Goal: Register for event/course

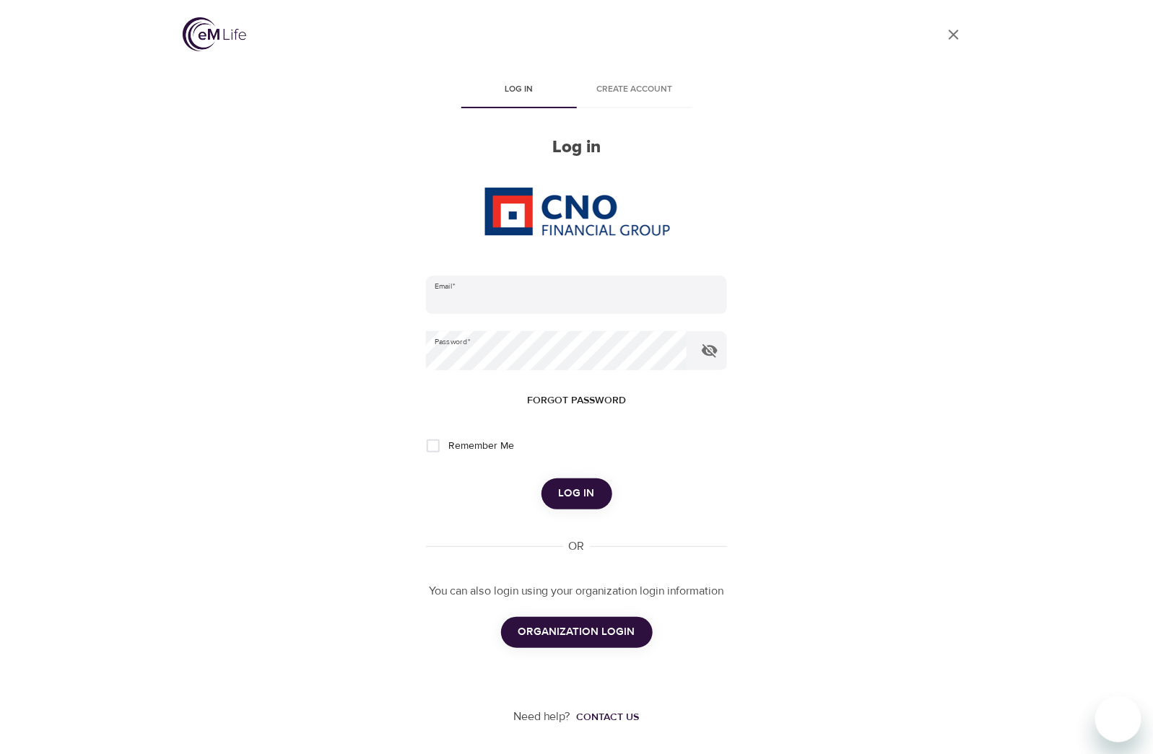
type input "mallorymiller617@gmail.com"
click at [603, 630] on span "ORGANIZATION LOGIN" at bounding box center [576, 632] width 117 height 19
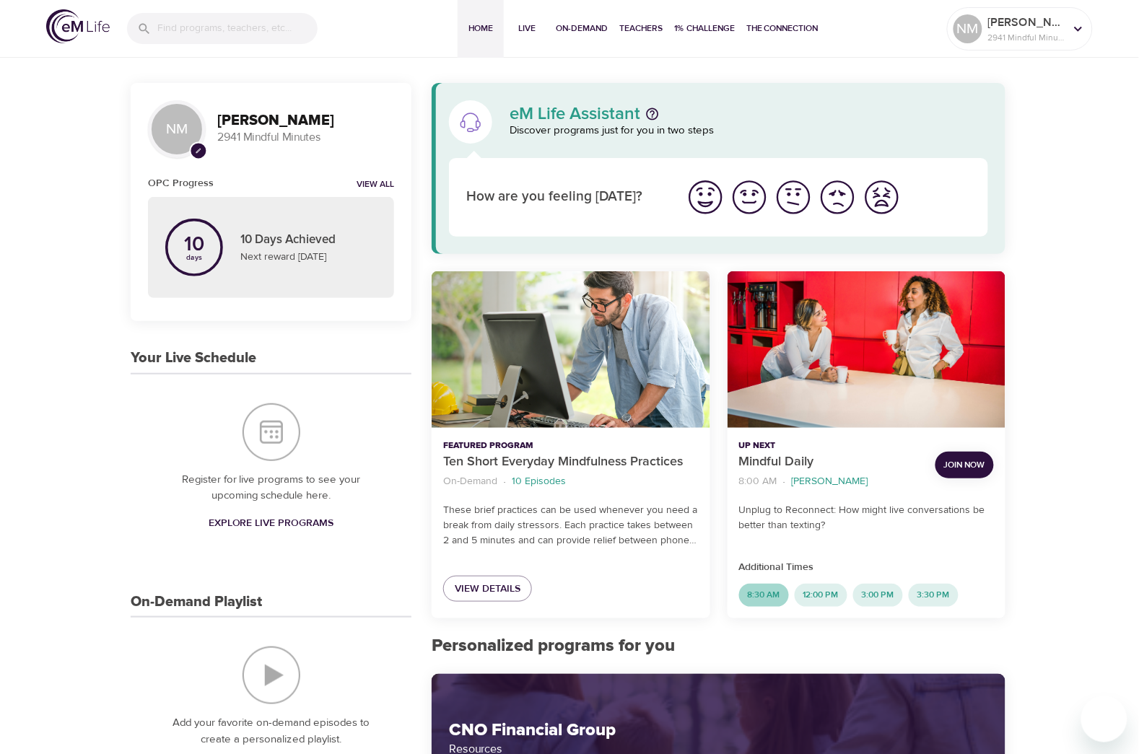
click at [760, 593] on span "8:30 AM" at bounding box center [764, 595] width 50 height 12
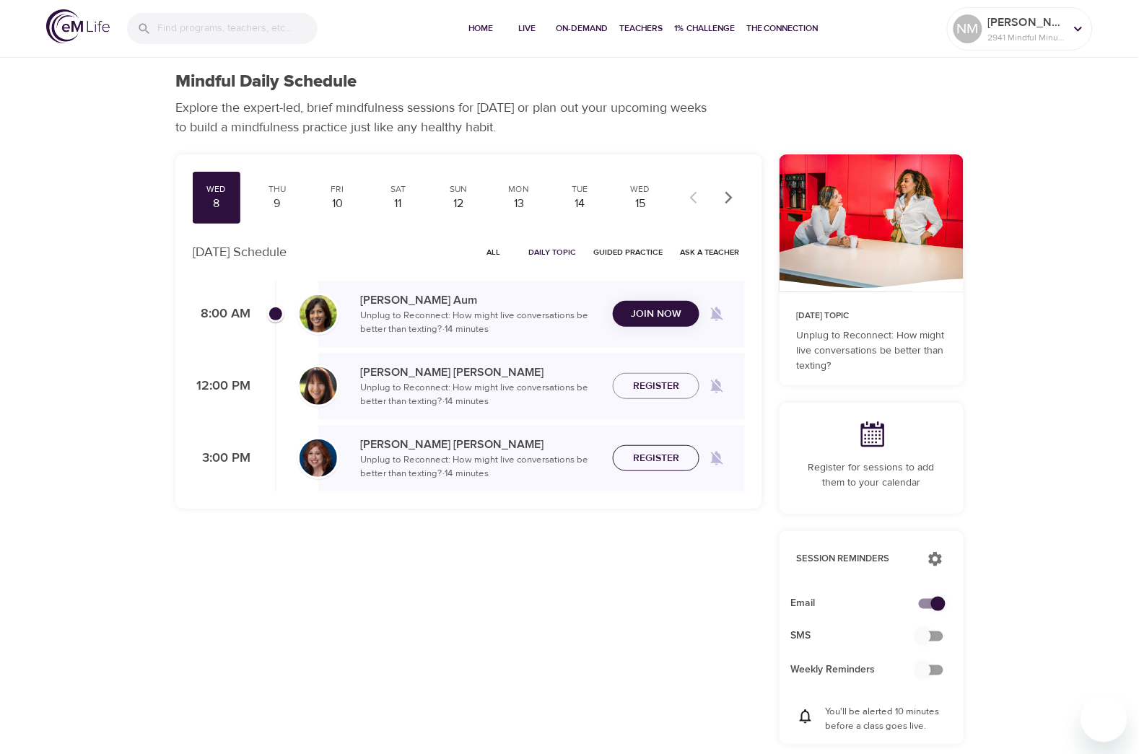
checkbox input "true"
click at [492, 251] on span "All" at bounding box center [493, 252] width 35 height 14
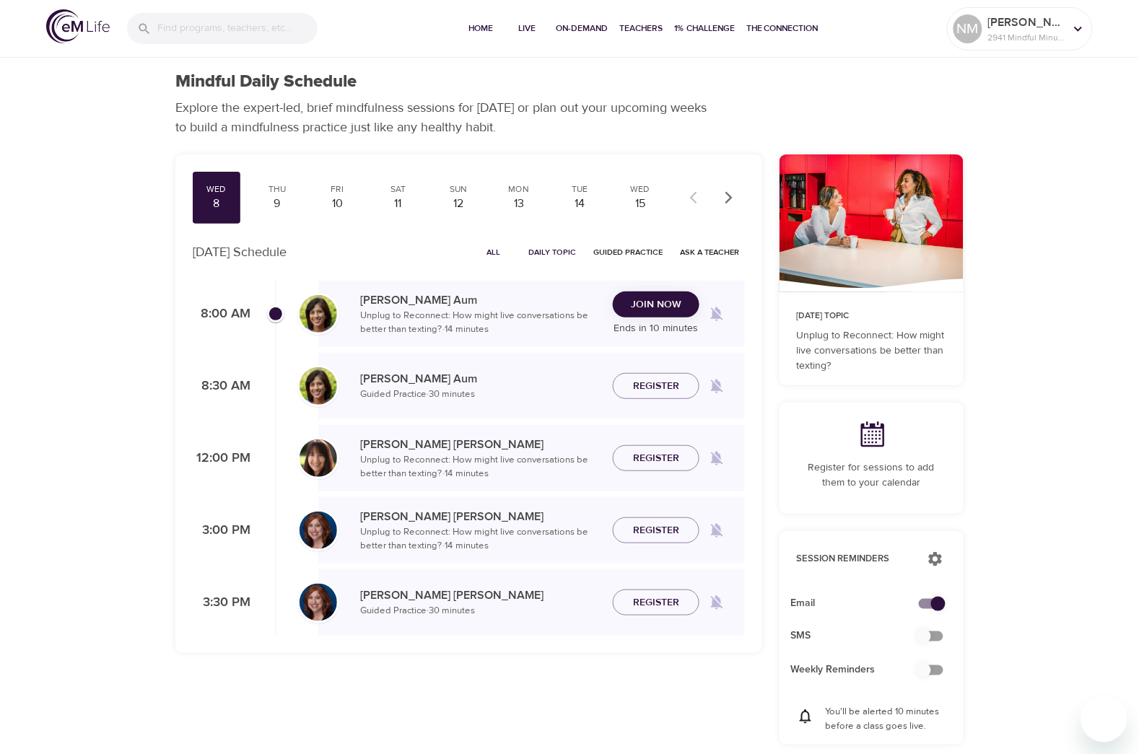
click at [517, 386] on p "[PERSON_NAME]" at bounding box center [480, 378] width 241 height 17
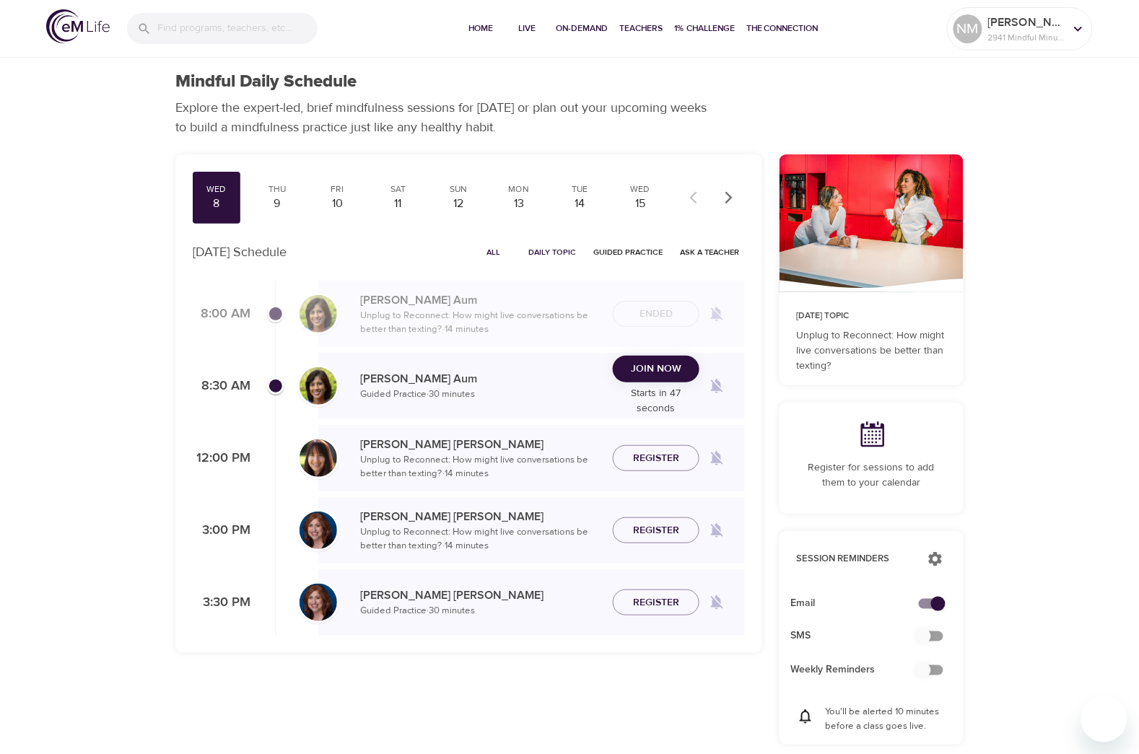
click at [657, 373] on span "Join Now" at bounding box center [656, 369] width 51 height 18
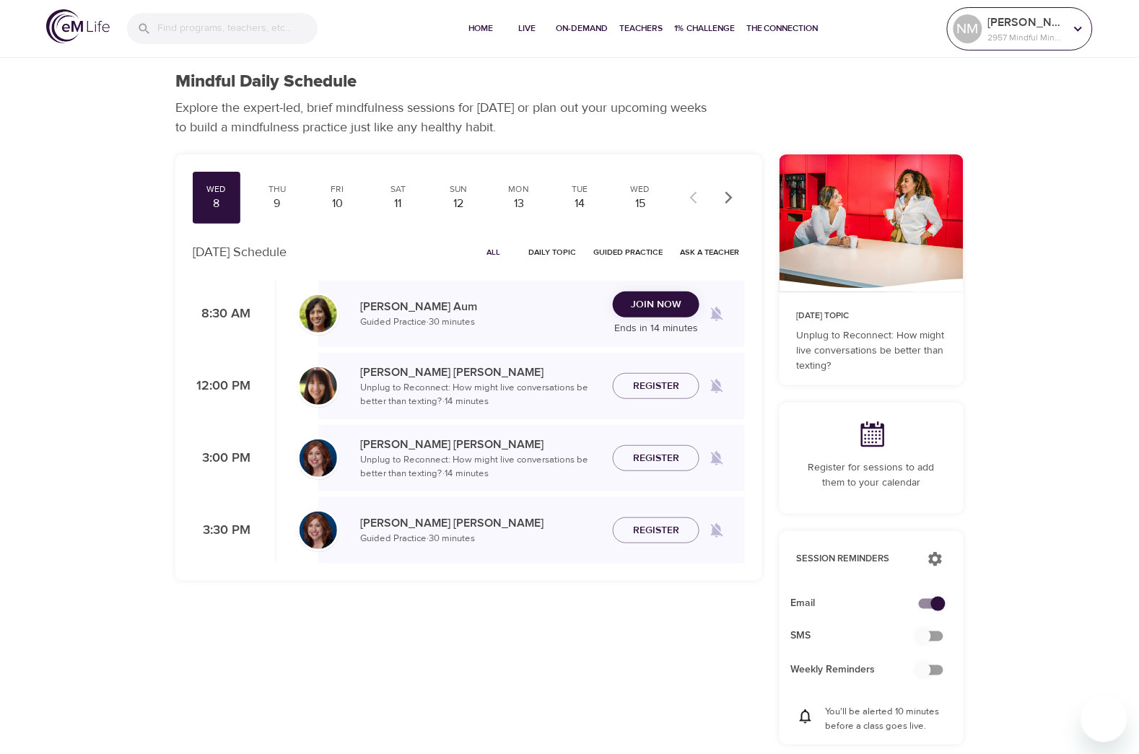
click at [984, 27] on div "NM" at bounding box center [967, 29] width 35 height 35
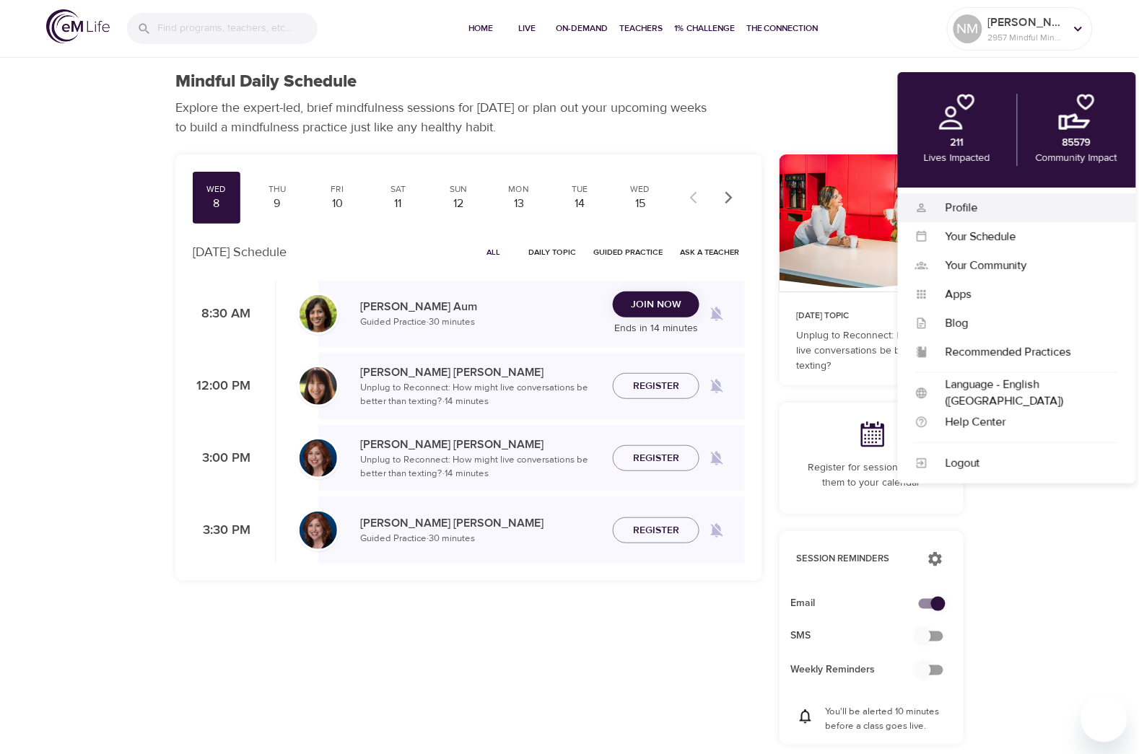
click at [974, 202] on div "Profile" at bounding box center [1023, 208] width 191 height 17
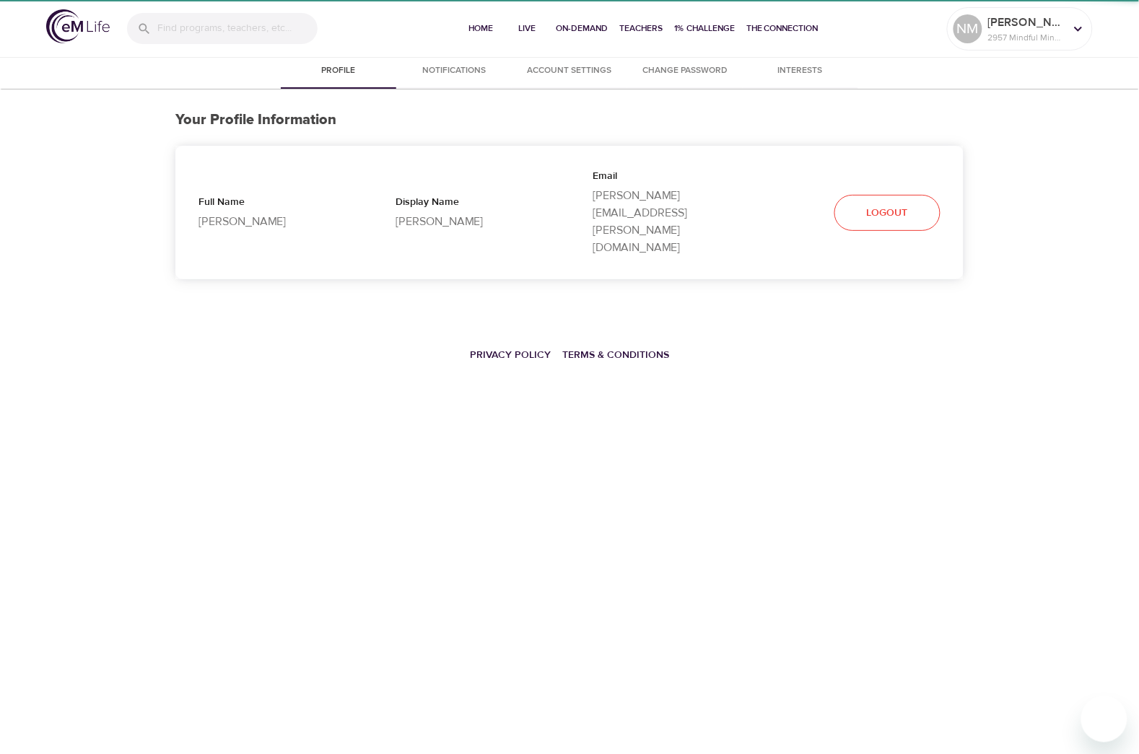
select select "10"
